Goal: Find contact information: Find contact information

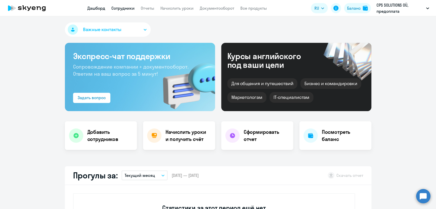
click at [129, 9] on link "Сотрудники" at bounding box center [122, 8] width 23 height 5
select select "30"
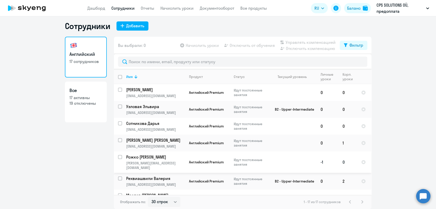
click at [153, 158] on p "Рожко [PERSON_NAME]" at bounding box center [155, 157] width 58 height 6
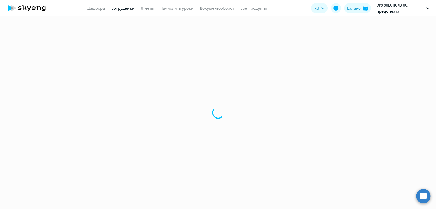
select select "english"
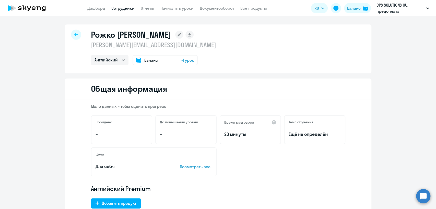
click at [134, 43] on p "[PERSON_NAME][EMAIL_ADDRESS][DOMAIN_NAME]" at bounding box center [153, 45] width 125 height 8
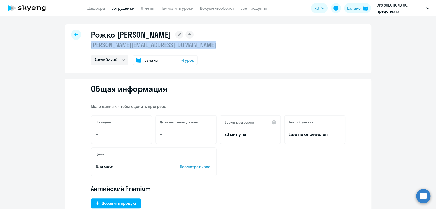
click at [134, 43] on p "[PERSON_NAME][EMAIL_ADDRESS][DOMAIN_NAME]" at bounding box center [153, 45] width 125 height 8
copy p "[PERSON_NAME][EMAIL_ADDRESS][DOMAIN_NAME]"
